Goal: Manage account settings

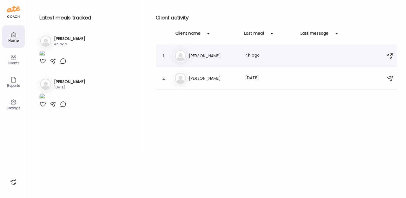
click at [208, 58] on h3 "[PERSON_NAME]" at bounding box center [214, 55] width 50 height 7
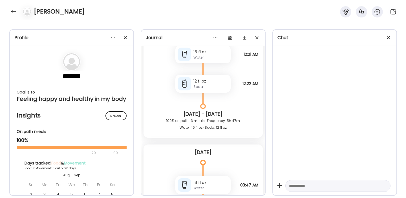
scroll to position [294, 0]
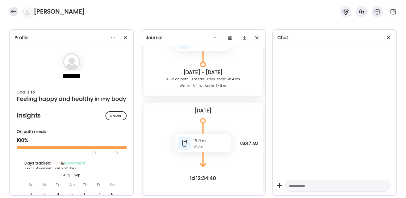
click at [14, 12] on div at bounding box center [13, 11] width 9 height 9
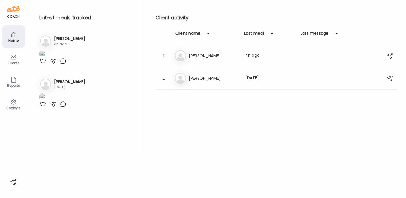
click at [68, 40] on h3 "[PERSON_NAME]" at bounding box center [69, 39] width 31 height 6
click at [241, 56] on div "Da [PERSON_NAME] Last meal: 4h ago" at bounding box center [277, 56] width 206 height 12
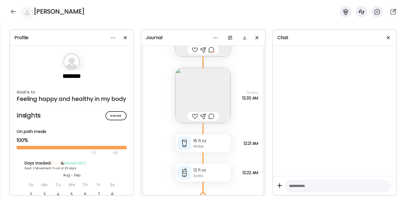
scroll to position [0, 0]
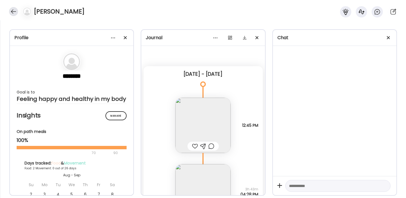
click at [11, 13] on div at bounding box center [13, 11] width 9 height 9
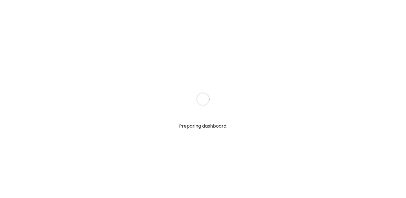
type input "**********"
